Goal: Entertainment & Leisure: Consume media (video, audio)

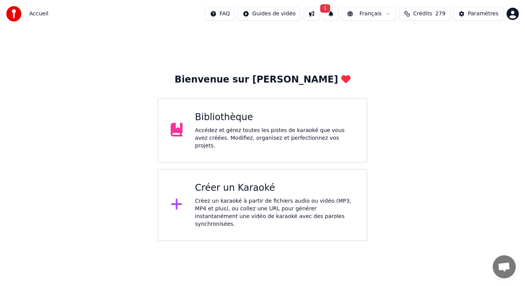
click at [266, 133] on div "Accédez et gérez toutes les pistes de karaoké que vous avez créées. Modifiez, o…" at bounding box center [275, 138] width 160 height 23
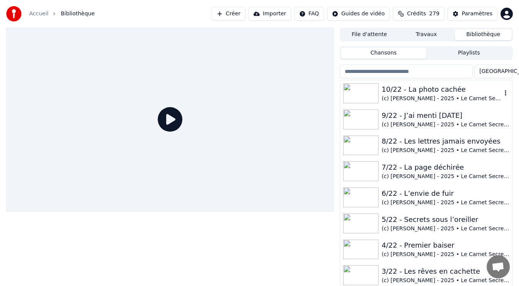
click at [448, 92] on div "10/22 - La photo cachée" at bounding box center [441, 89] width 120 height 11
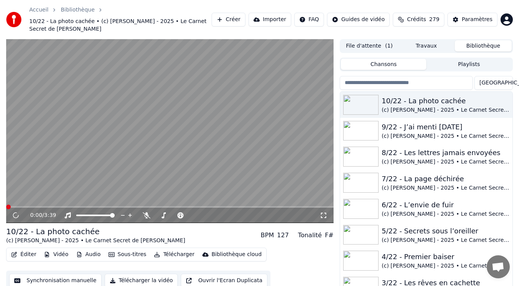
click at [86, 123] on video at bounding box center [169, 131] width 327 height 184
click at [156, 166] on video at bounding box center [169, 131] width 327 height 184
